Goal: Book appointment/travel/reservation

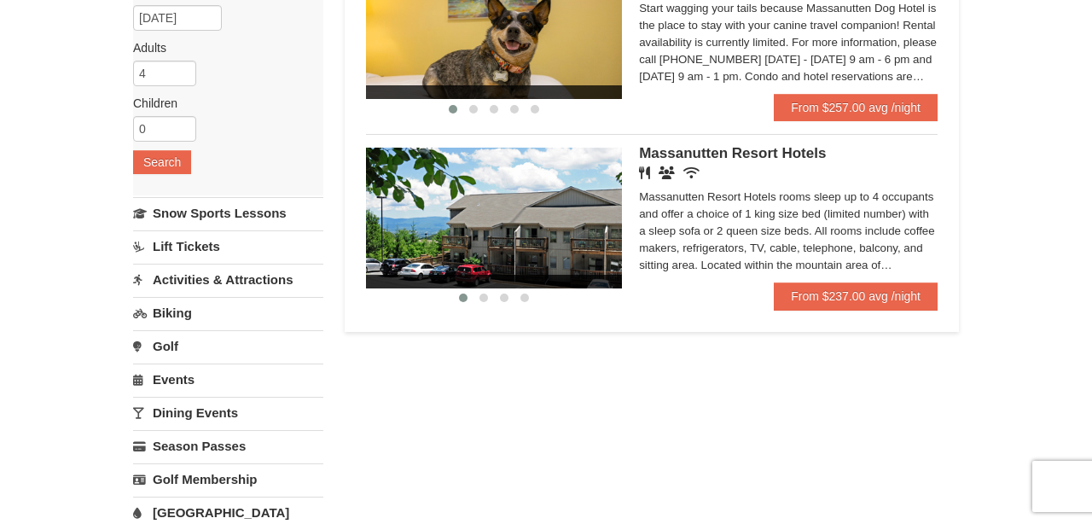
scroll to position [219, 0]
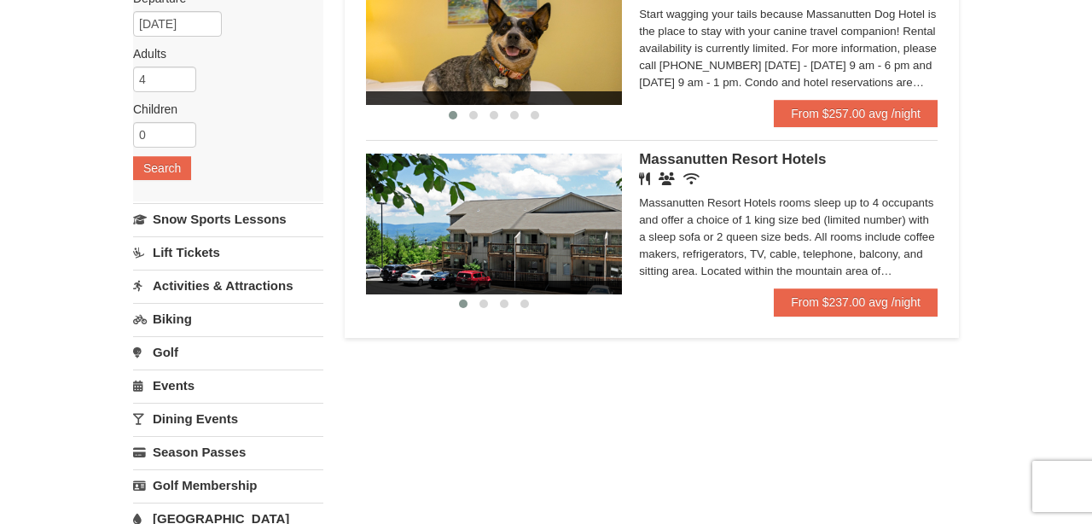
click at [550, 280] on img at bounding box center [494, 224] width 256 height 140
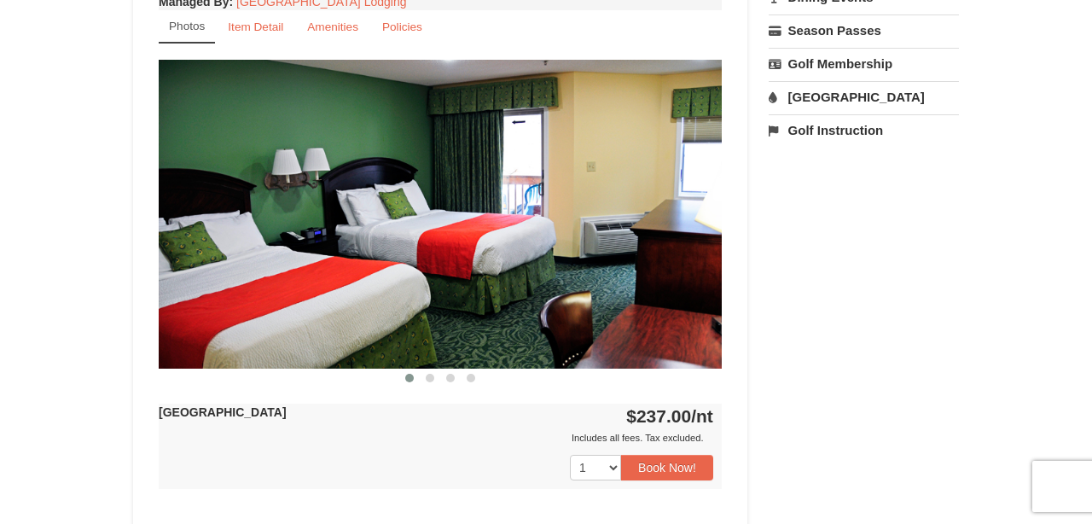
scroll to position [670, 0]
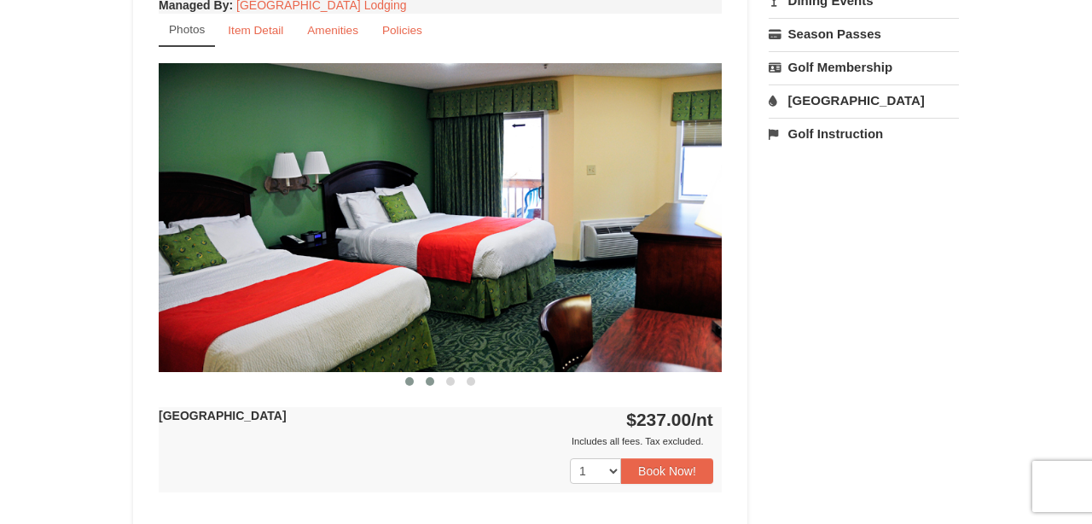
click at [434, 383] on button at bounding box center [430, 381] width 20 height 17
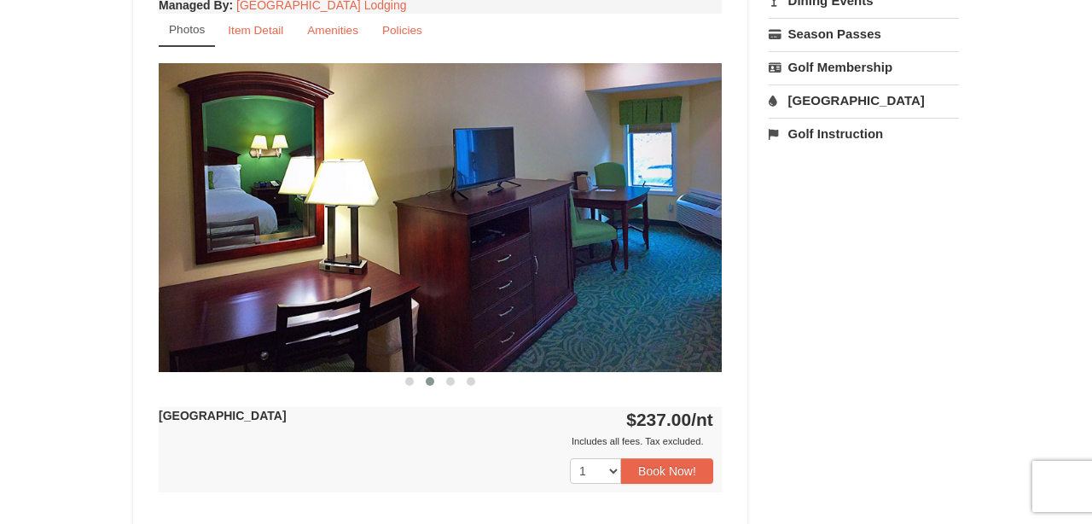
click at [434, 383] on button at bounding box center [430, 381] width 20 height 17
click at [450, 381] on span at bounding box center [450, 381] width 9 height 9
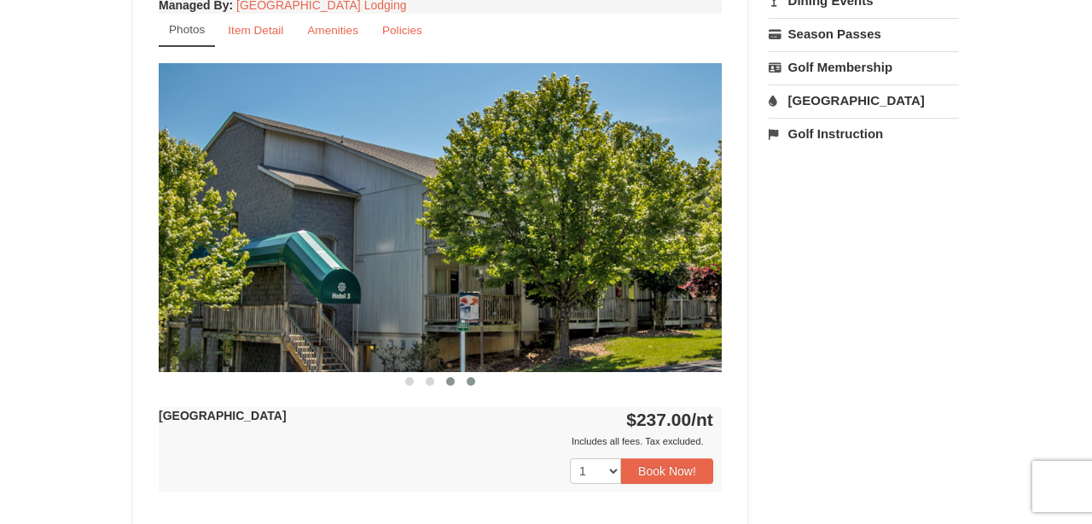
click at [468, 382] on span at bounding box center [471, 381] width 9 height 9
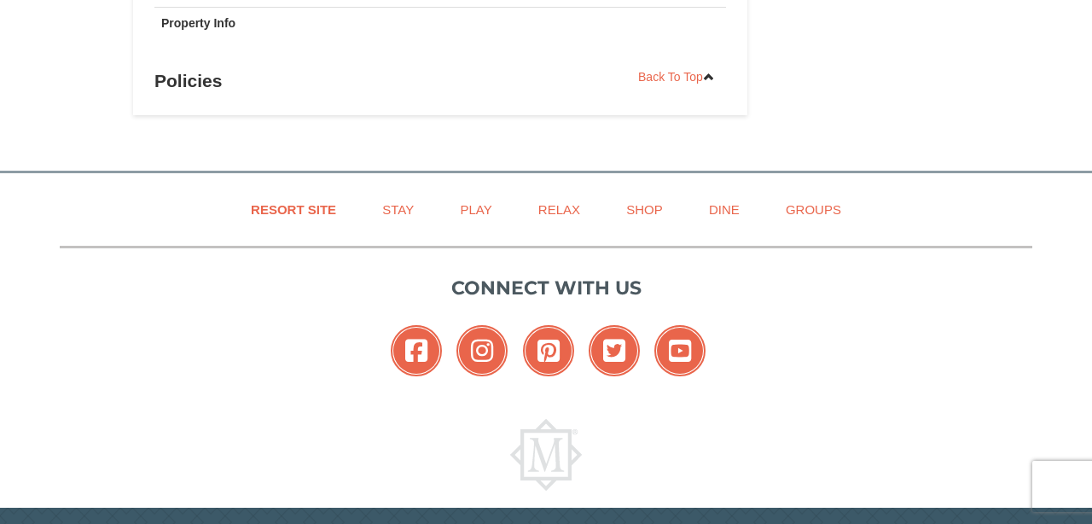
scroll to position [1395, 0]
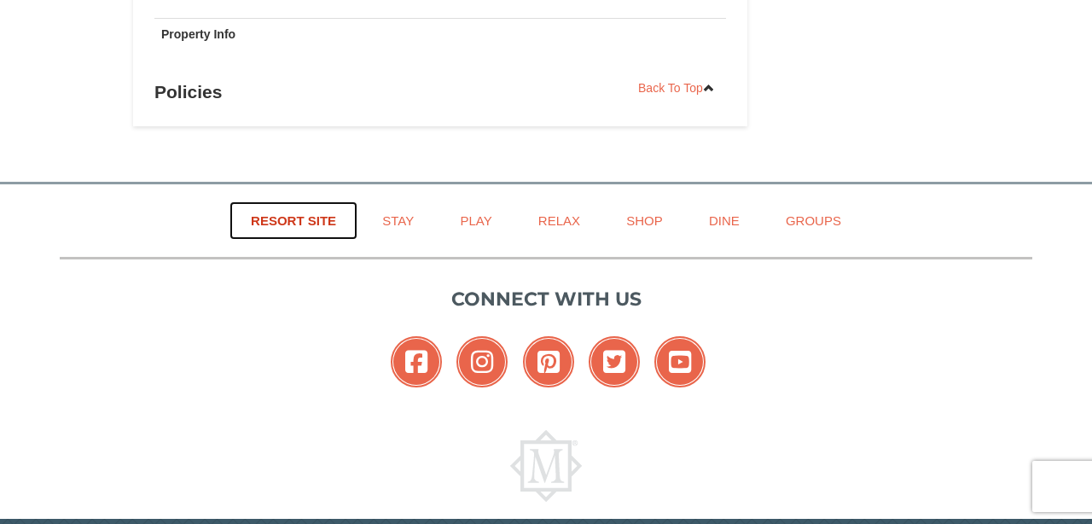
click at [313, 213] on link "Resort Site" at bounding box center [294, 220] width 128 height 38
